Goal: Task Accomplishment & Management: Manage account settings

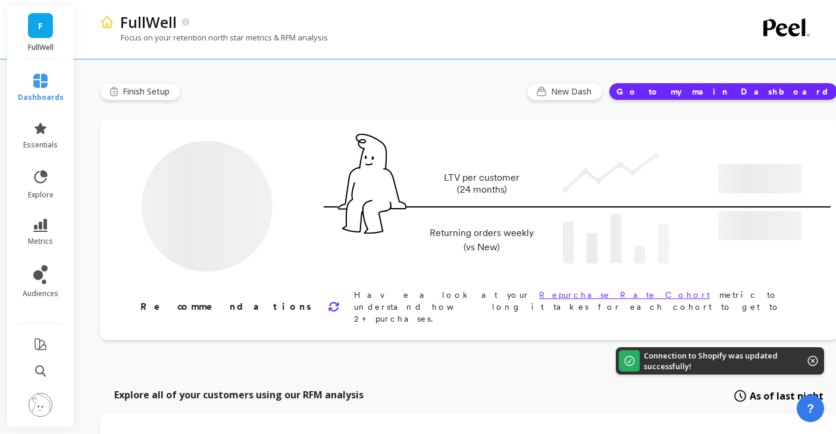
type input "Champions"
type input "8282"
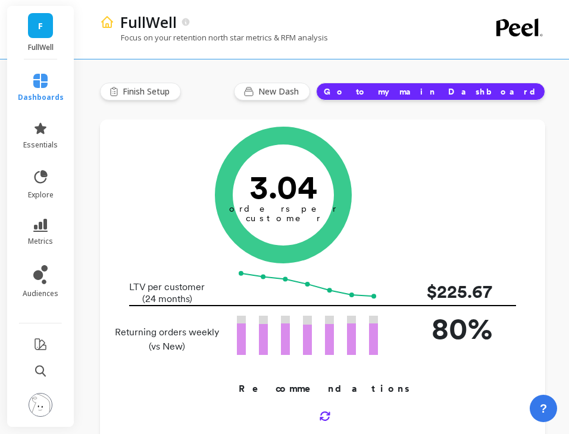
click at [43, 405] on img at bounding box center [41, 405] width 24 height 24
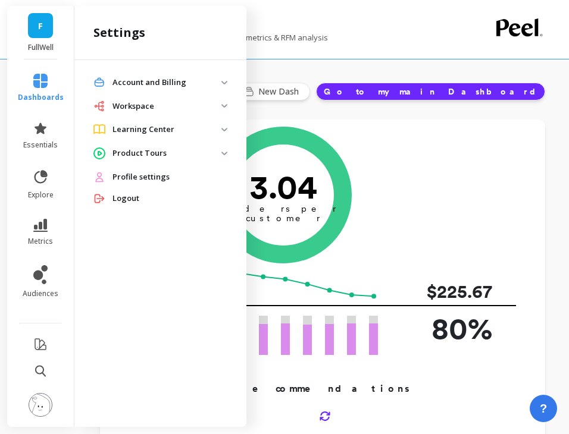
click at [169, 80] on p "Account and Billing" at bounding box center [166, 83] width 109 height 12
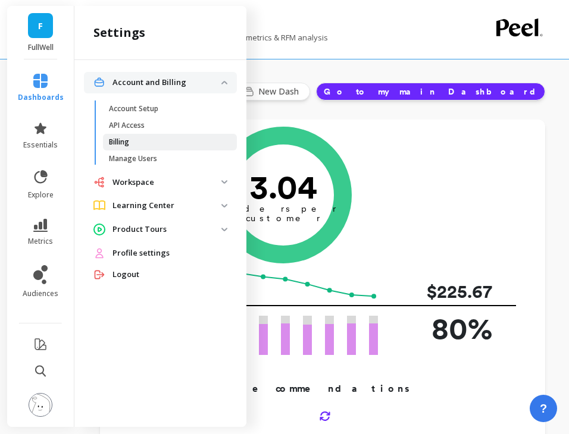
click at [131, 140] on span "Billing" at bounding box center [166, 142] width 114 height 10
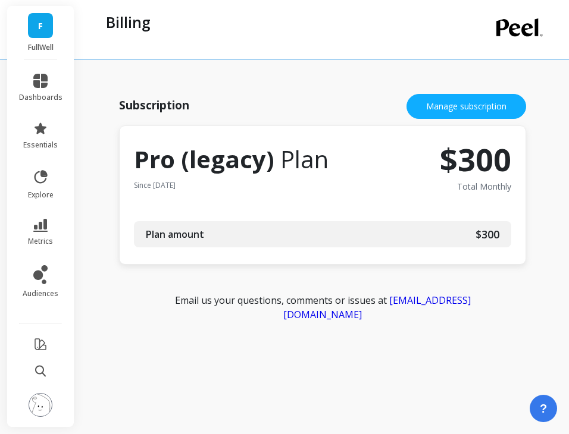
drag, startPoint x: 156, startPoint y: 187, endPoint x: 227, endPoint y: 184, distance: 70.3
click at [227, 184] on span "Since [DATE]" at bounding box center [231, 186] width 195 height 10
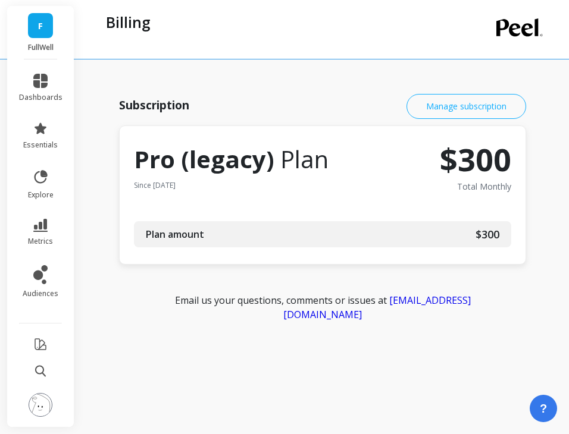
click at [471, 109] on link "Manage subscription" at bounding box center [466, 106] width 120 height 25
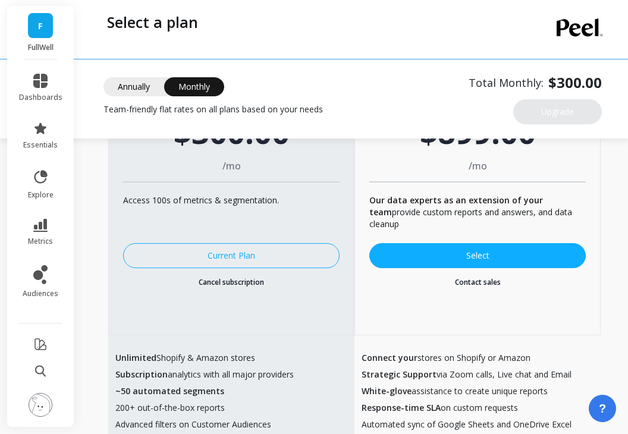
scroll to position [131, 0]
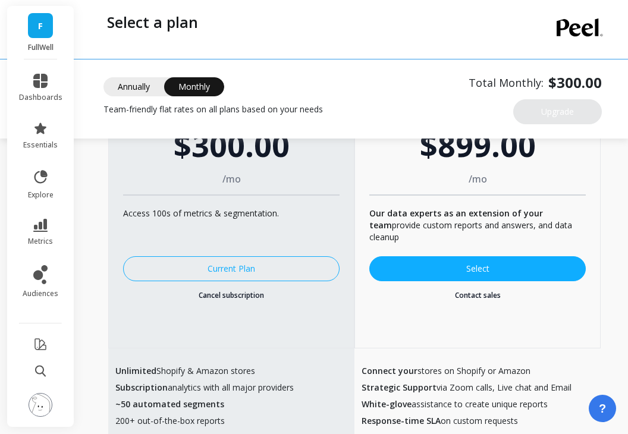
click at [232, 291] on link "Cancel subscription" at bounding box center [231, 296] width 217 height 10
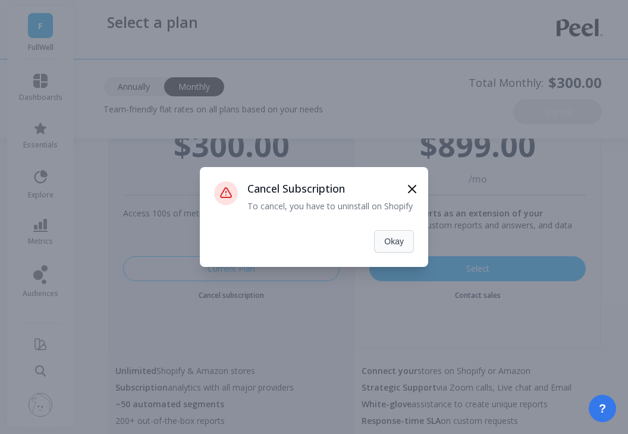
click at [389, 240] on button "Okay" at bounding box center [394, 241] width 40 height 23
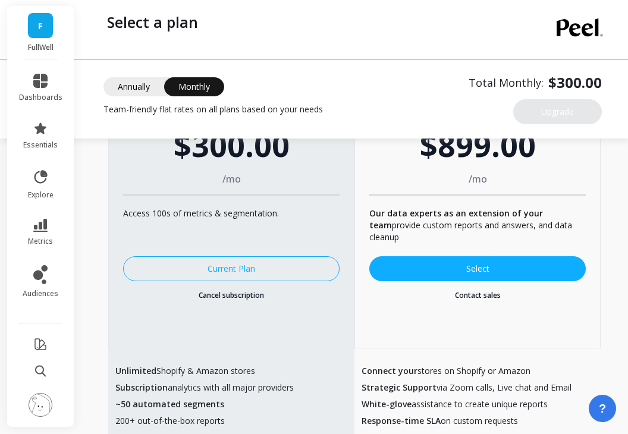
click at [250, 291] on link "Cancel subscription" at bounding box center [231, 296] width 217 height 10
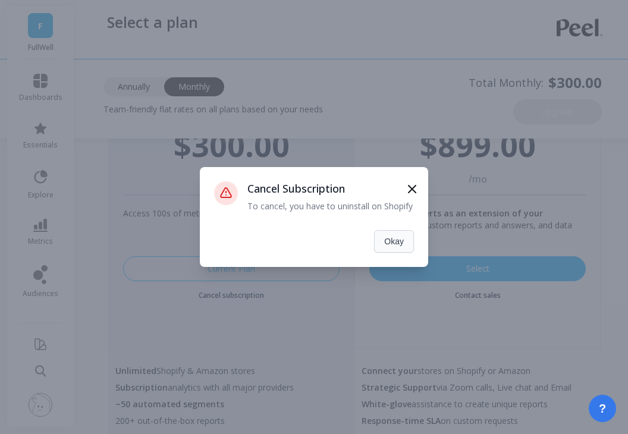
click at [399, 243] on button "Okay" at bounding box center [394, 241] width 40 height 23
